Goal: Information Seeking & Learning: Learn about a topic

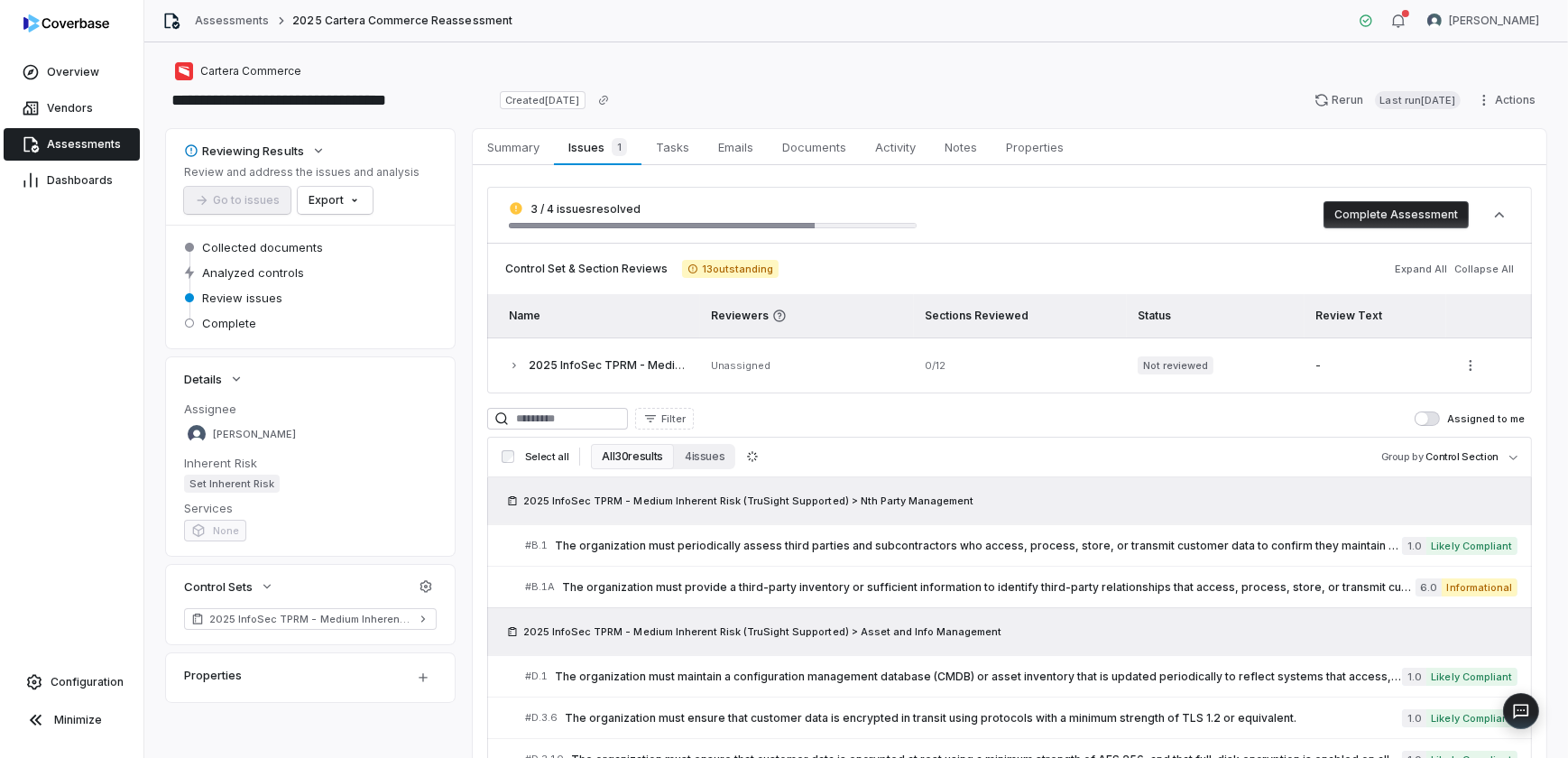
click at [93, 139] on span "Assessments" at bounding box center [84, 144] width 74 height 15
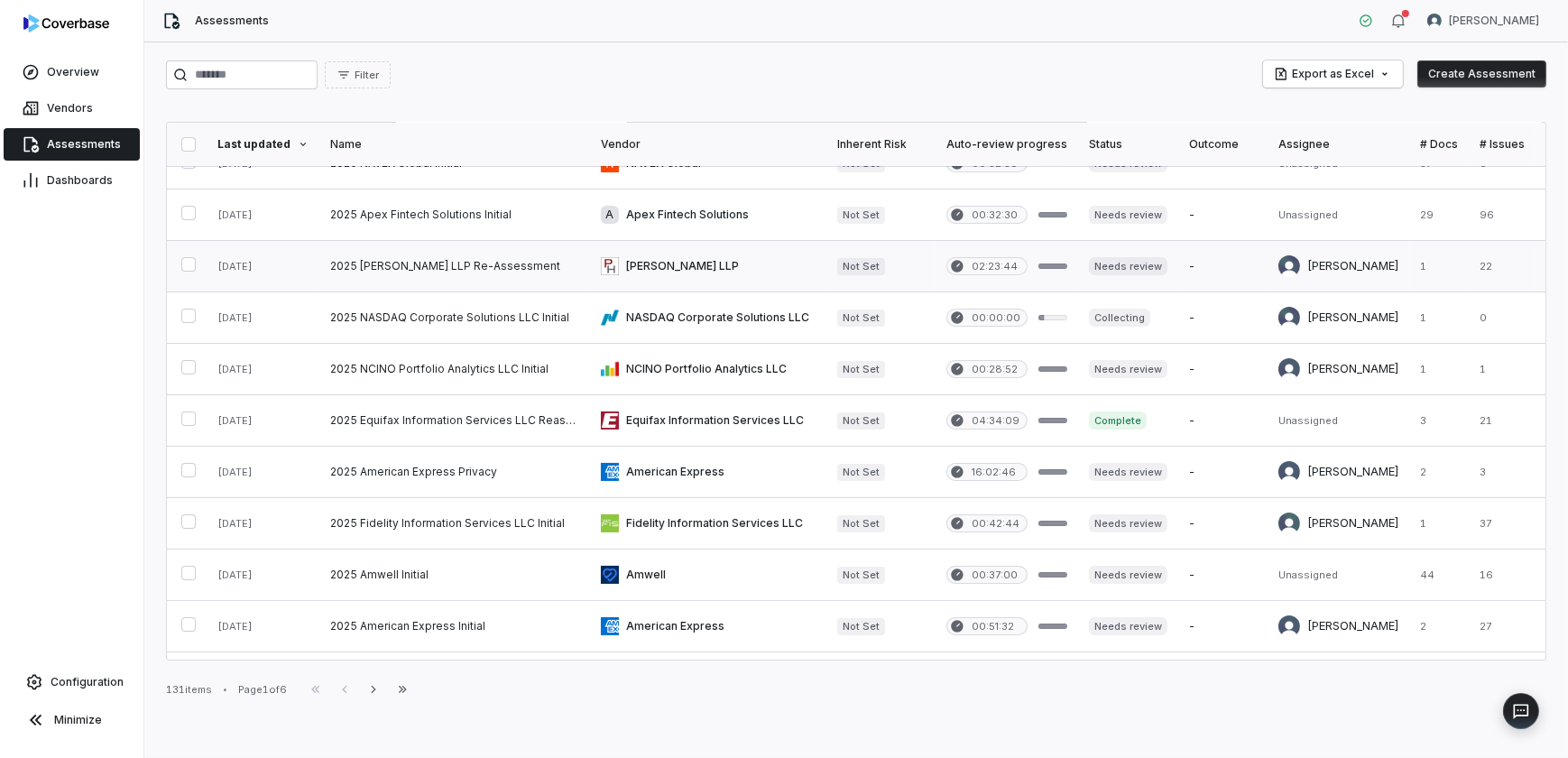
scroll to position [82, 0]
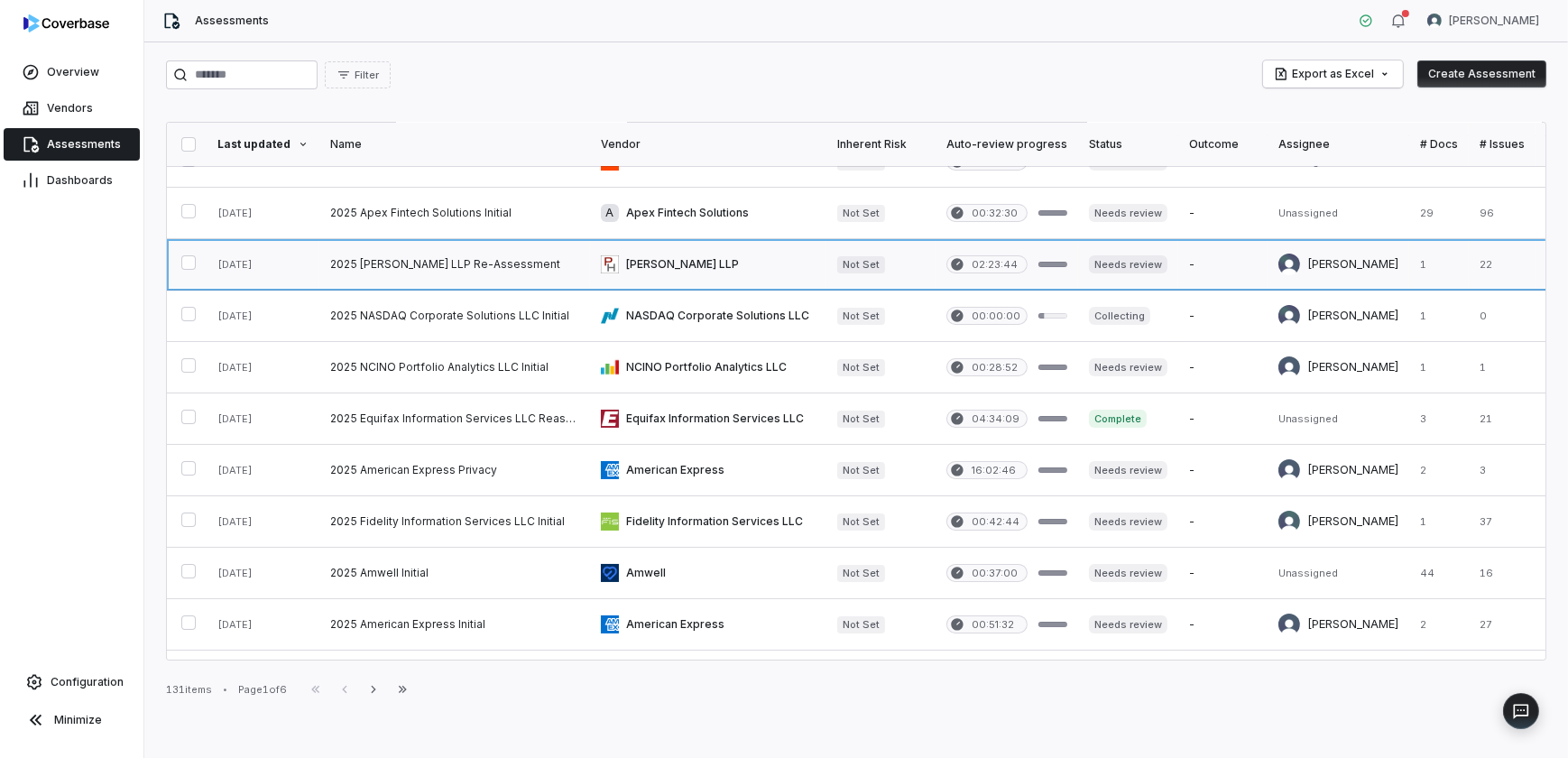
click at [479, 262] on link at bounding box center [455, 264] width 271 height 50
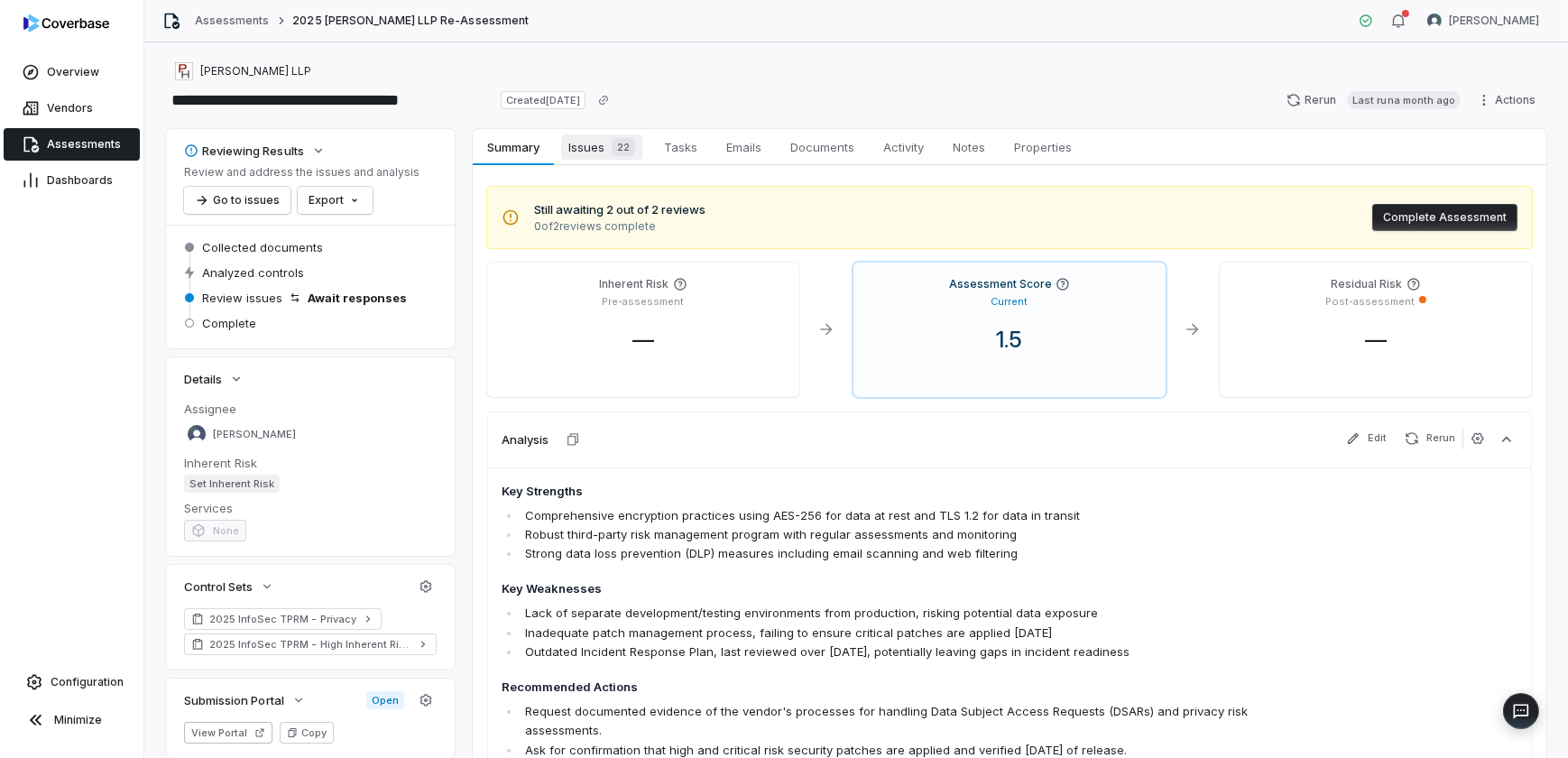
click at [600, 147] on span "Issues 22" at bounding box center [601, 148] width 82 height 26
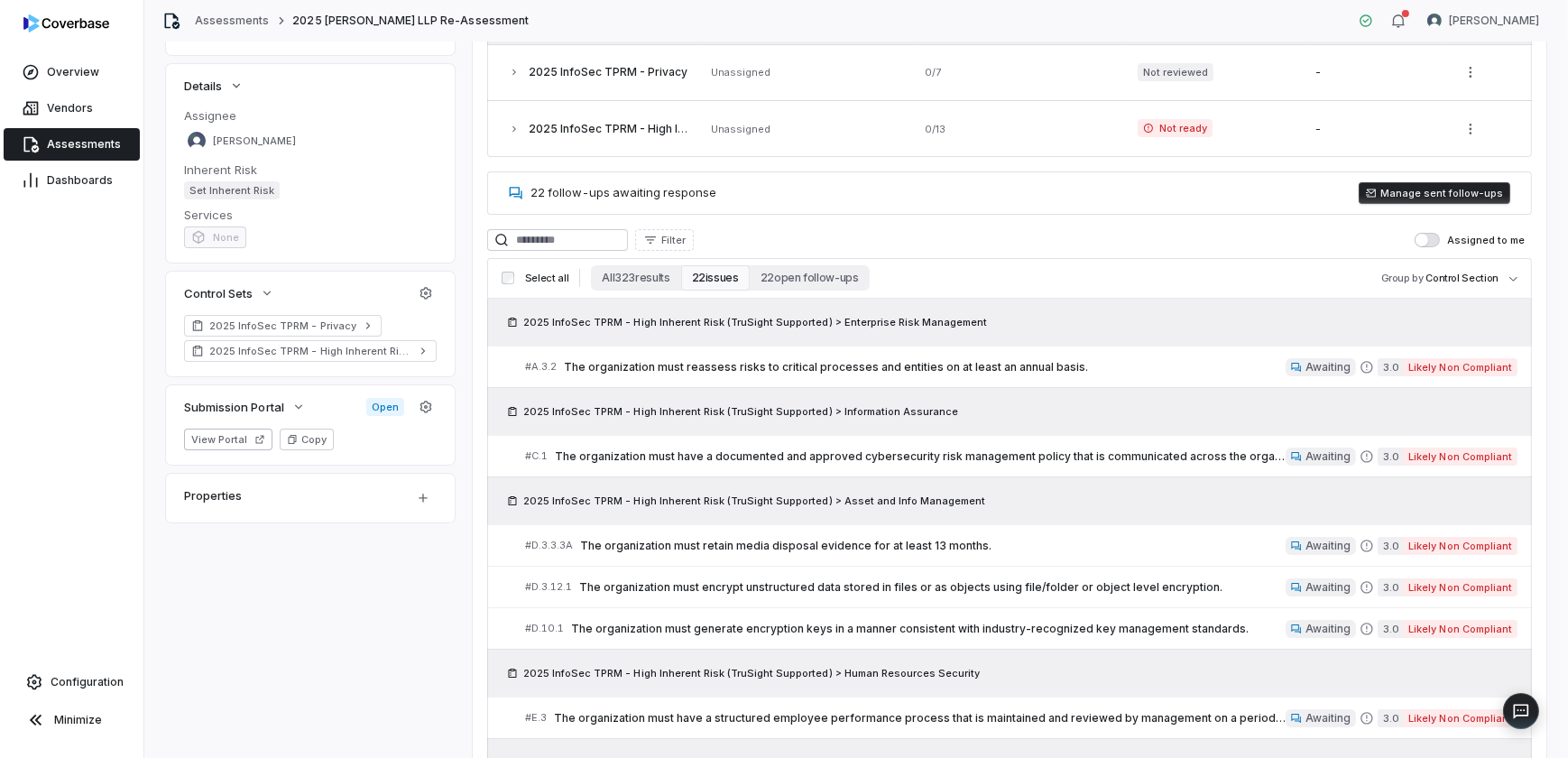
scroll to position [235, 0]
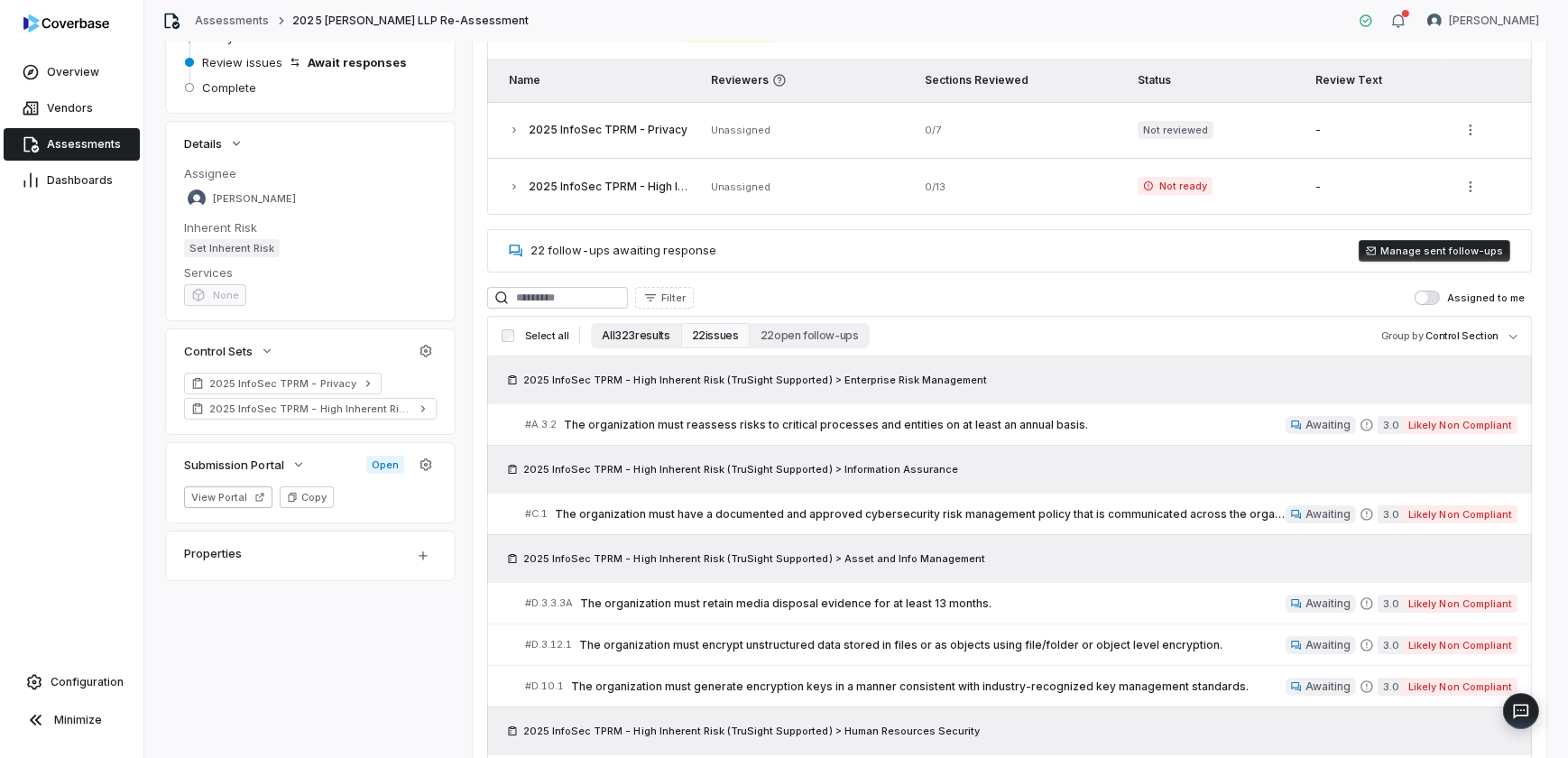
click at [663, 330] on button "All 323 results" at bounding box center [635, 336] width 90 height 26
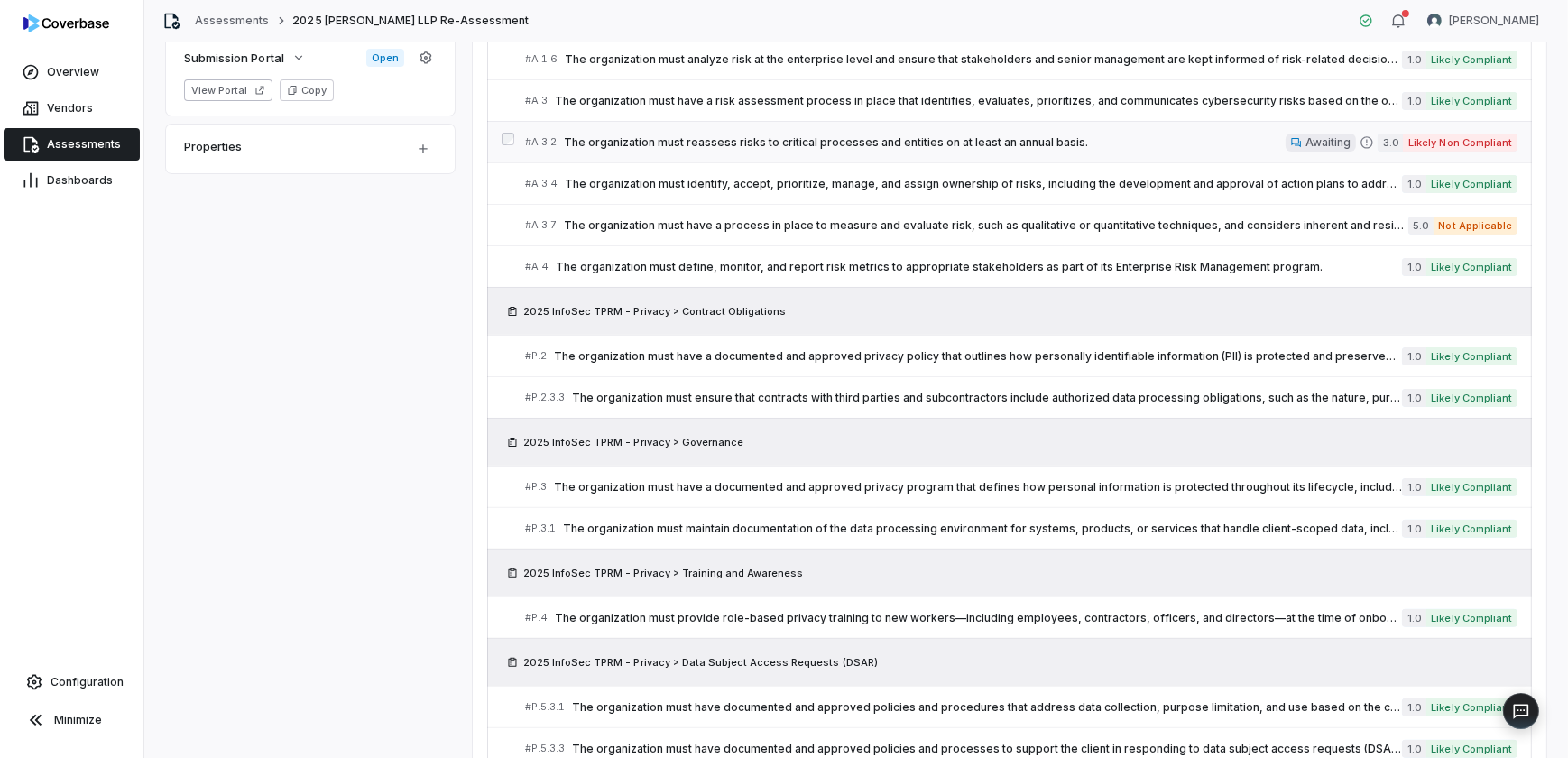
scroll to position [646, 0]
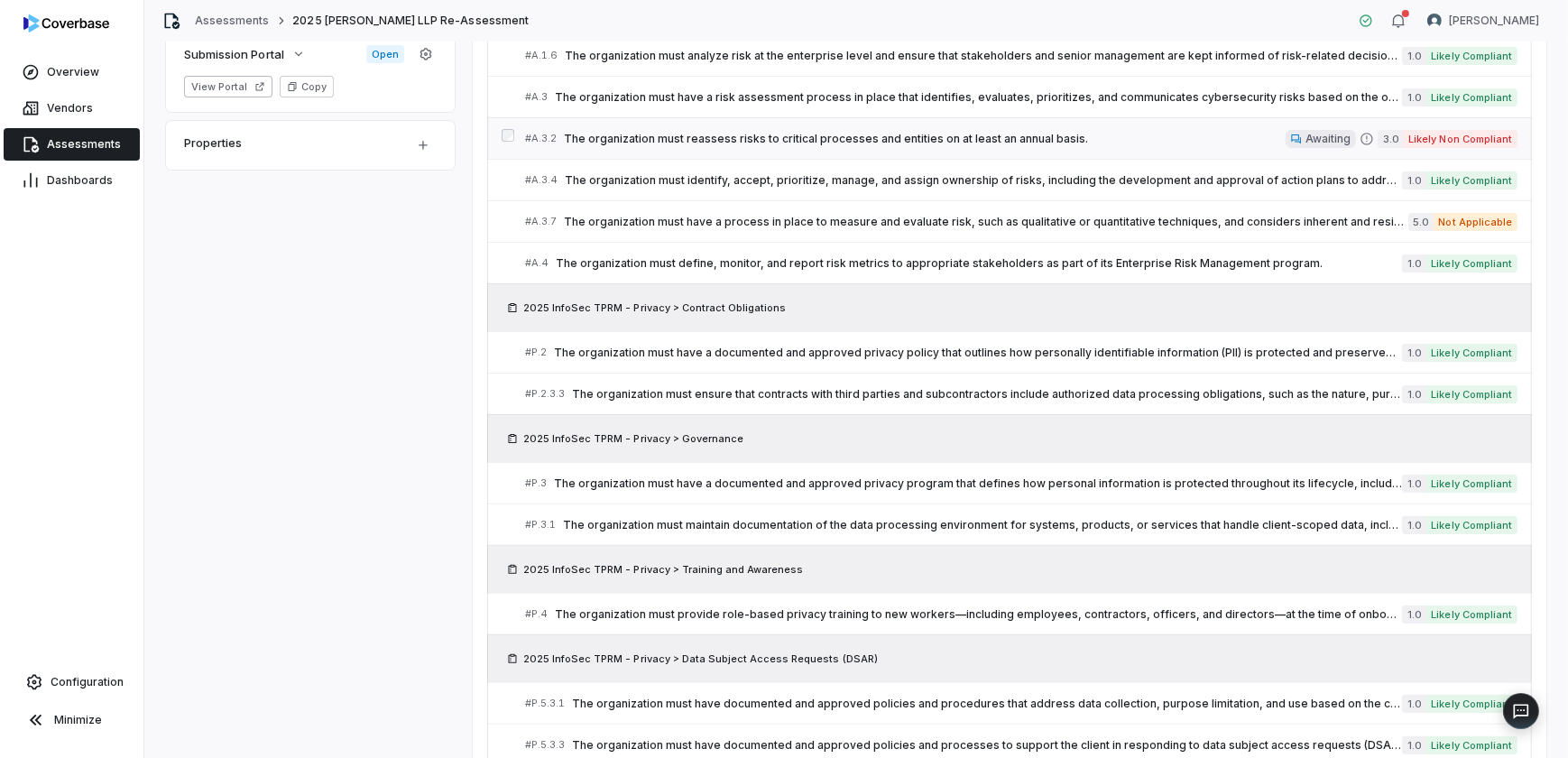
click at [814, 212] on div "# A.3.7 The organization must have a process in place to measure and evaluate r…" at bounding box center [967, 221] width 883 height 19
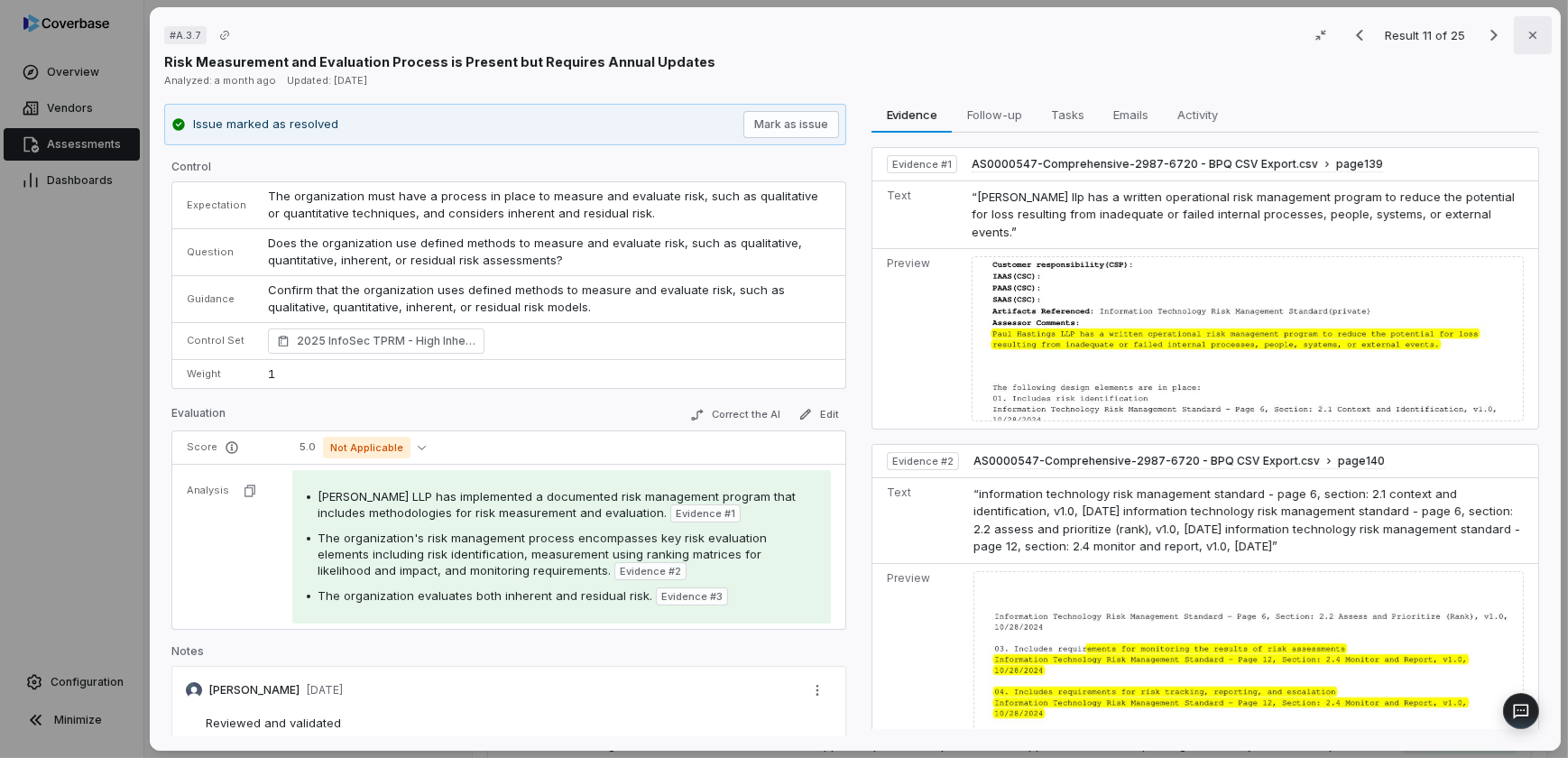
click at [1534, 38] on button "Close" at bounding box center [1533, 35] width 38 height 38
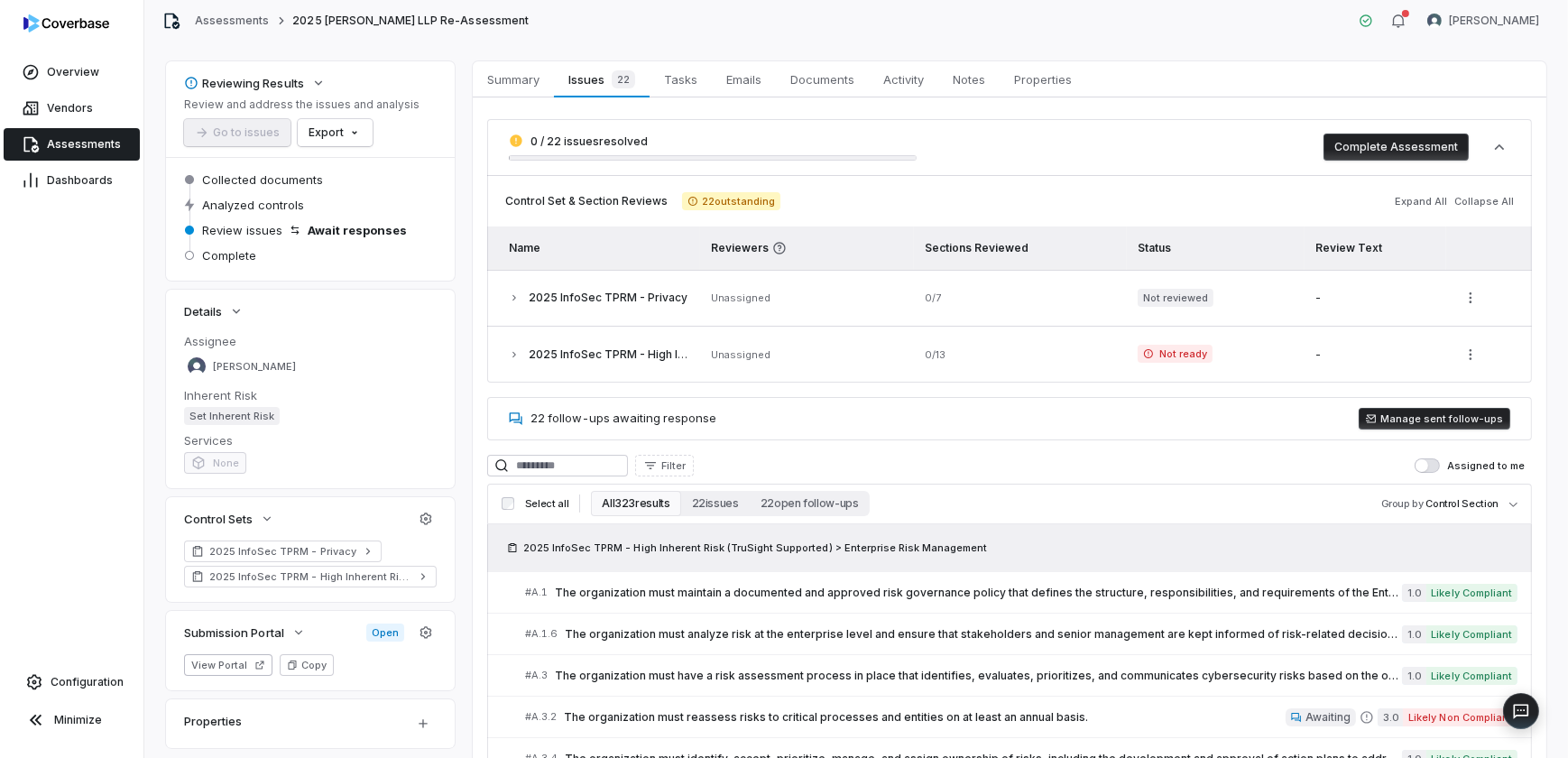
scroll to position [32, 0]
